Goal: Information Seeking & Learning: Learn about a topic

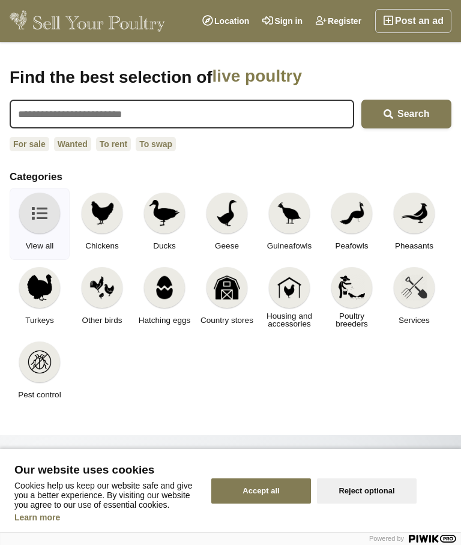
click at [372, 493] on button "Reject optional" at bounding box center [367, 490] width 100 height 25
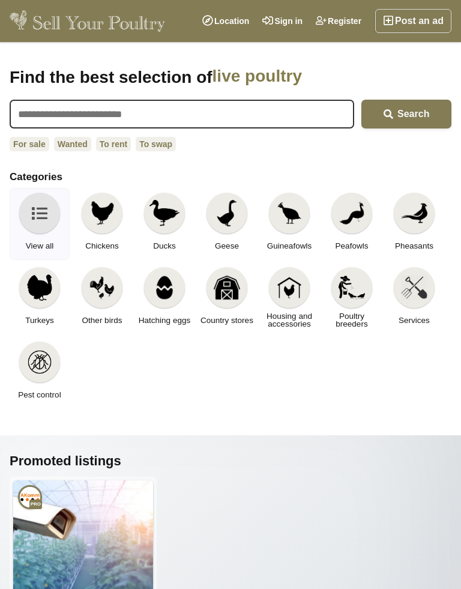
click at [222, 18] on link "Location" at bounding box center [226, 21] width 60 height 24
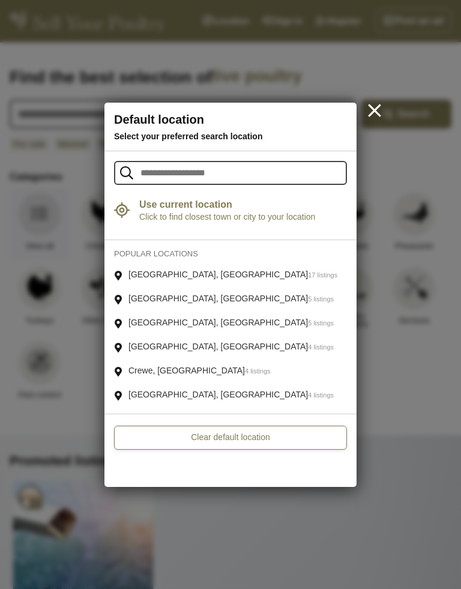
click at [409, 385] on div at bounding box center [230, 294] width 461 height 589
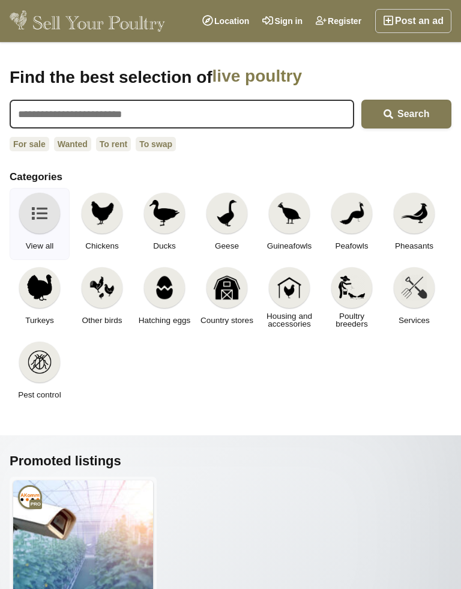
click at [106, 212] on img at bounding box center [102, 213] width 26 height 26
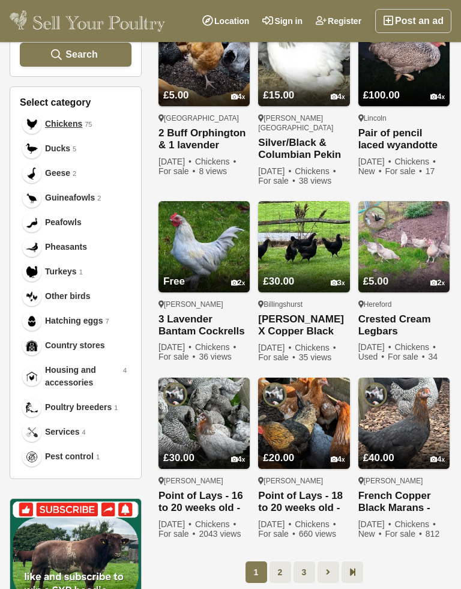
scroll to position [412, 0]
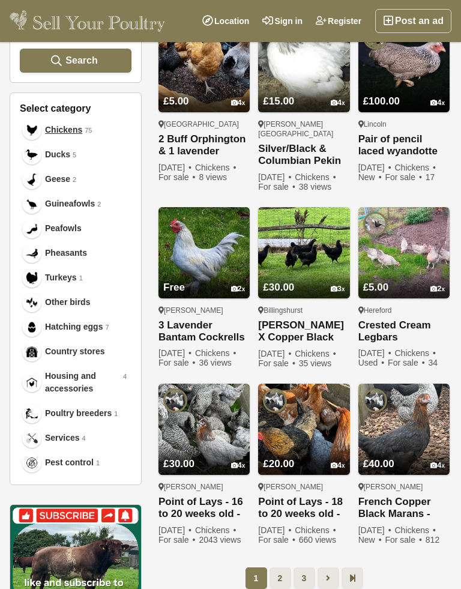
click at [427, 216] on img at bounding box center [403, 252] width 91 height 91
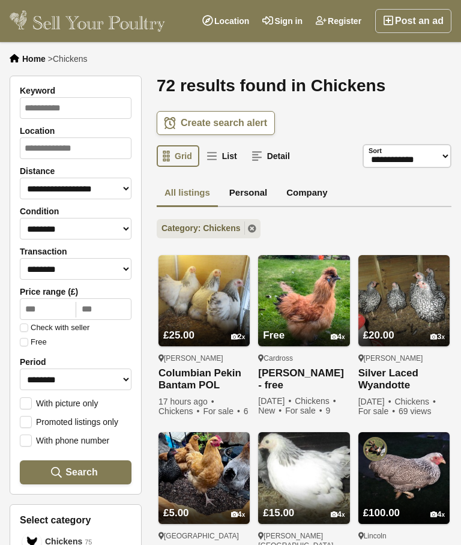
scroll to position [412, 0]
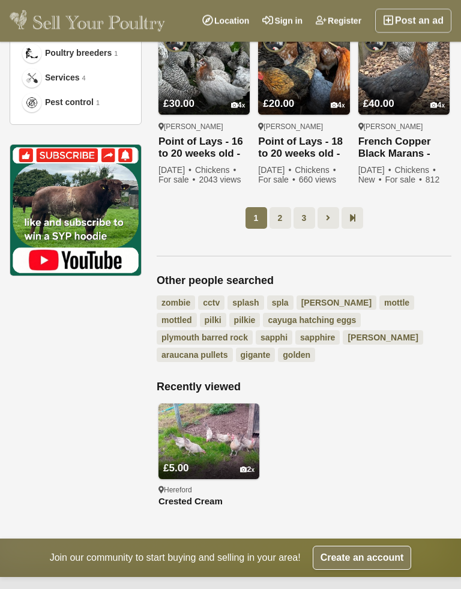
click at [288, 208] on link "2" at bounding box center [281, 219] width 22 height 22
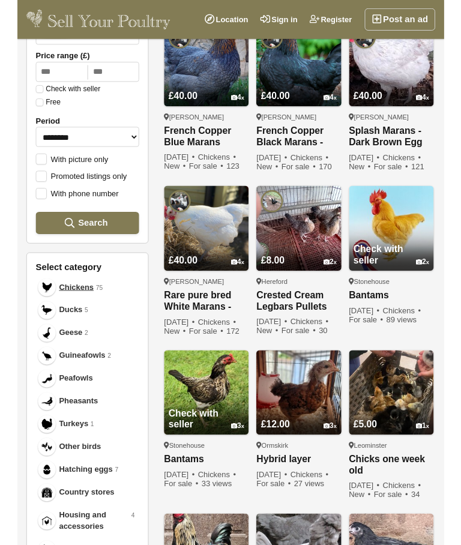
scroll to position [252, 0]
